Goal: Find specific page/section: Find specific page/section

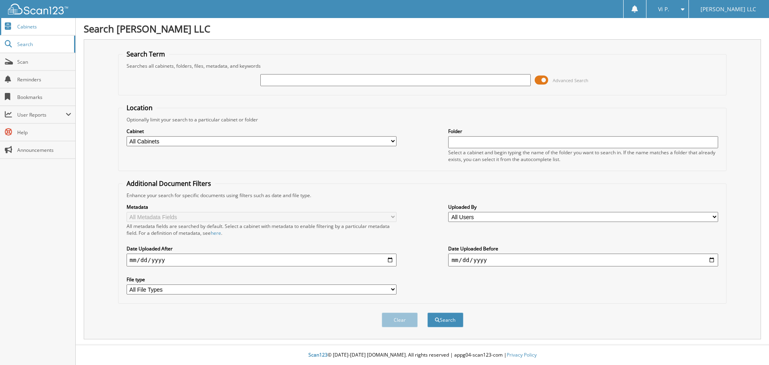
click at [32, 30] on span "Cabinets" at bounding box center [44, 26] width 54 height 7
click at [38, 25] on span "Cabinets" at bounding box center [44, 26] width 54 height 7
